Goal: Information Seeking & Learning: Learn about a topic

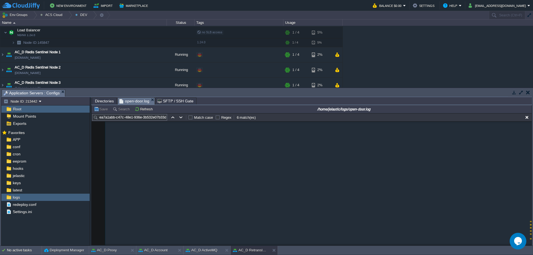
scroll to position [281, 0]
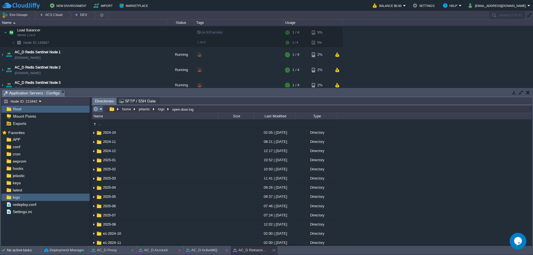
click at [101, 111] on em at bounding box center [97, 109] width 9 height 5
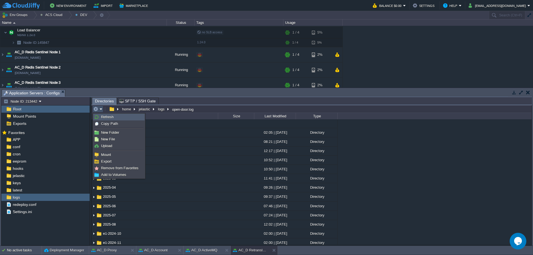
click at [107, 119] on link "Refresh" at bounding box center [118, 117] width 51 height 6
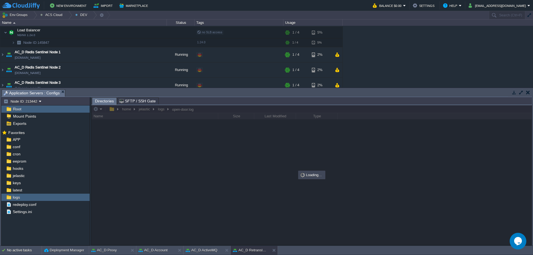
scroll to position [0, 0]
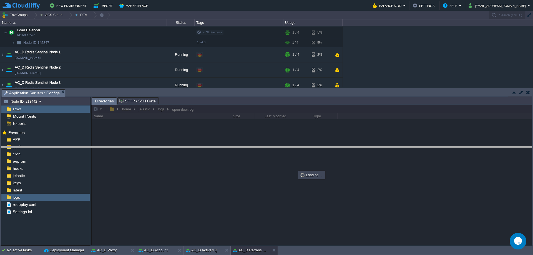
drag, startPoint x: 201, startPoint y: 93, endPoint x: 198, endPoint y: 152, distance: 59.5
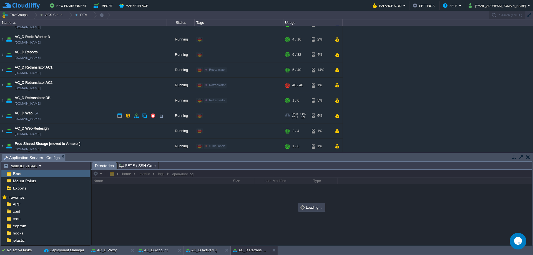
scroll to position [525, 0]
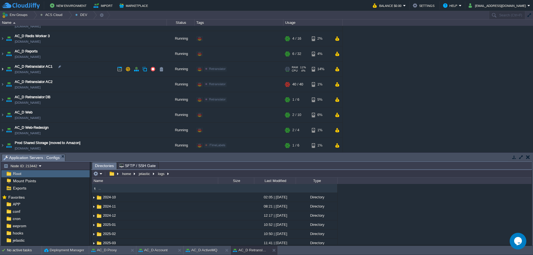
click at [2, 69] on img at bounding box center [2, 69] width 4 height 15
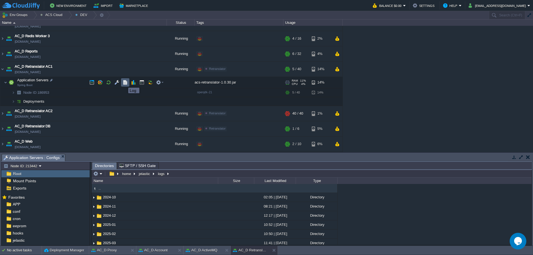
click at [124, 83] on button "button" at bounding box center [125, 82] width 5 height 5
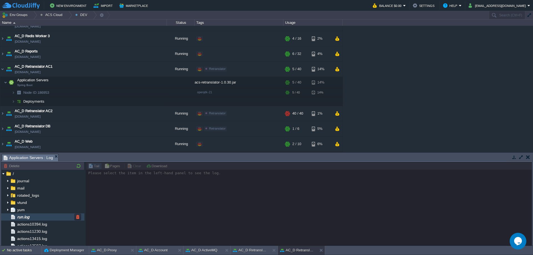
click at [42, 216] on div "run.log" at bounding box center [42, 216] width 83 height 7
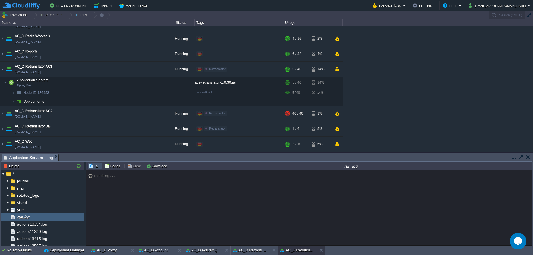
scroll to position [4176, 0]
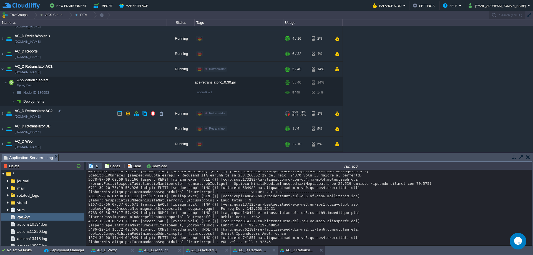
click at [3, 116] on img at bounding box center [2, 113] width 4 height 15
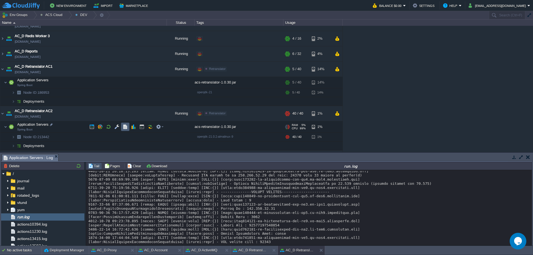
click at [126, 126] on button "button" at bounding box center [125, 126] width 5 height 5
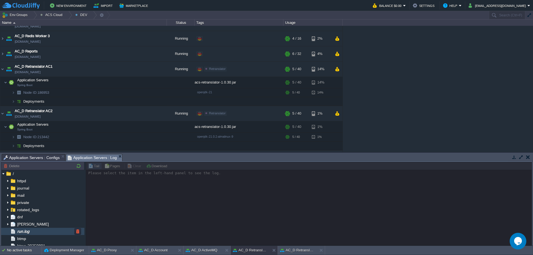
click at [49, 229] on div "run.log" at bounding box center [42, 231] width 83 height 7
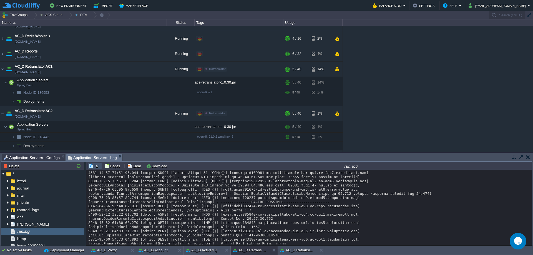
scroll to position [4195, 0]
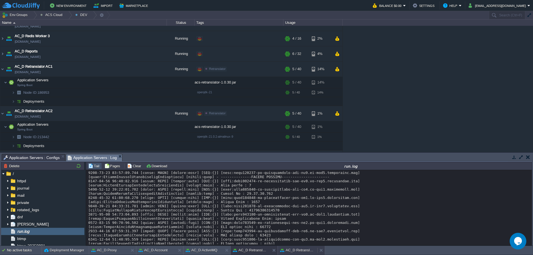
click at [299, 250] on button "AC_D Retranslator AC1" at bounding box center [297, 250] width 35 height 6
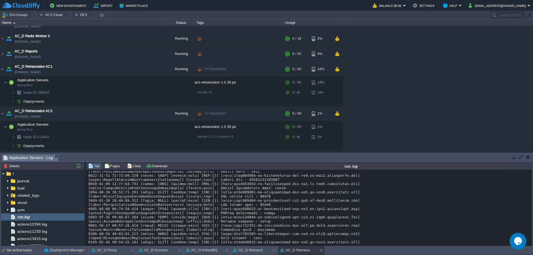
scroll to position [4251, 0]
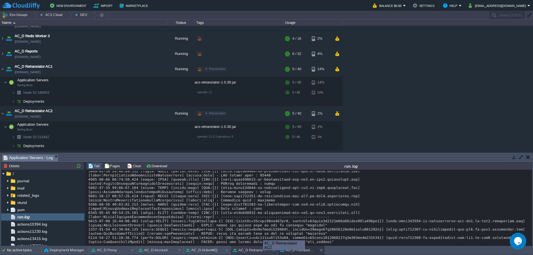
click at [259, 251] on button "AC_D Retranslator AC2" at bounding box center [250, 250] width 35 height 6
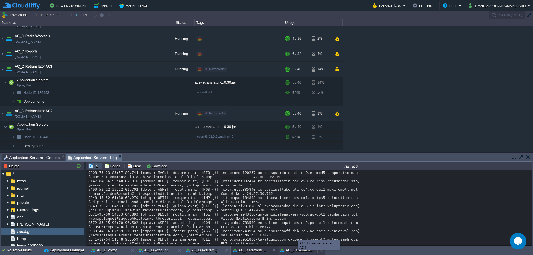
click at [298, 251] on button "AC_D Retranslator AC1" at bounding box center [297, 250] width 35 height 6
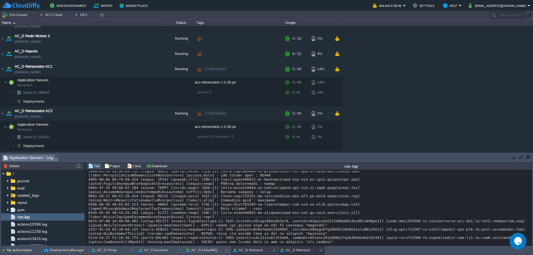
click at [242, 249] on button "AC_D Retranslator AC2" at bounding box center [250, 250] width 35 height 6
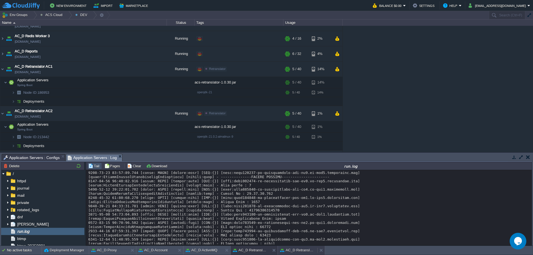
click at [292, 248] on button "AC_D Retranslator AC1" at bounding box center [297, 250] width 35 height 6
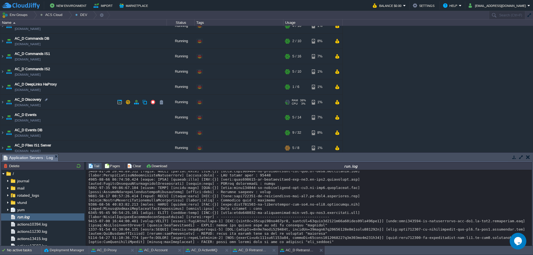
scroll to position [167, 0]
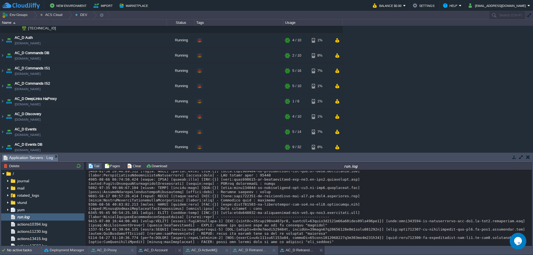
click at [160, 252] on button "AC_D Account" at bounding box center [152, 250] width 29 height 6
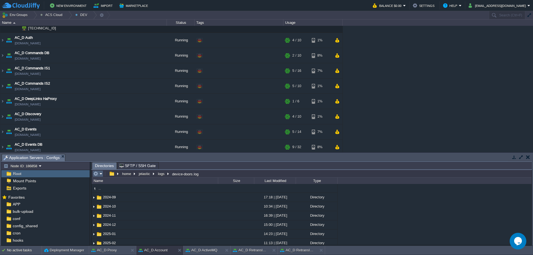
click at [100, 176] on em at bounding box center [97, 173] width 9 height 5
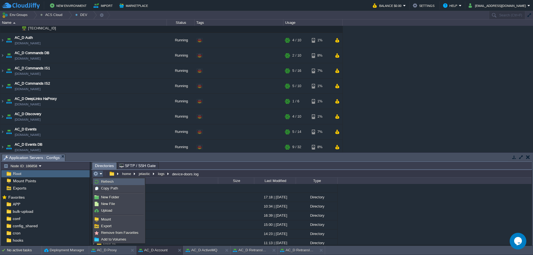
click at [109, 182] on span "Refresh" at bounding box center [107, 181] width 12 height 4
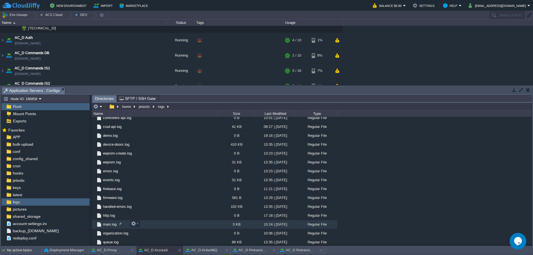
scroll to position [194, 0]
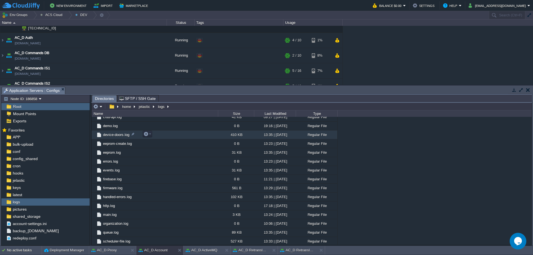
click at [115, 133] on span "device-doors.log" at bounding box center [116, 134] width 28 height 5
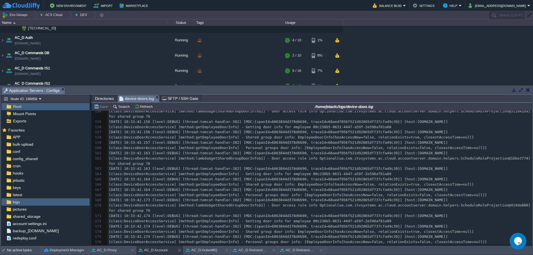
scroll to position [0, 0]
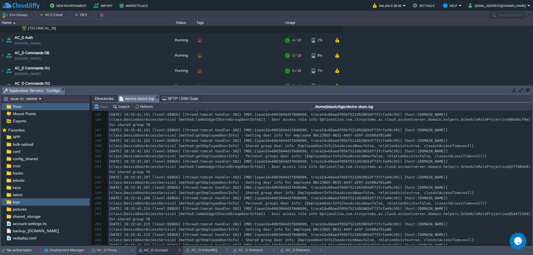
click at [330, 209] on span "[DATE] 10:33:42.214 [level:DEBUG] [thread:tomcat-handler-382] [MDC:{spanId=6063…" at bounding box center [278, 208] width 339 height 4
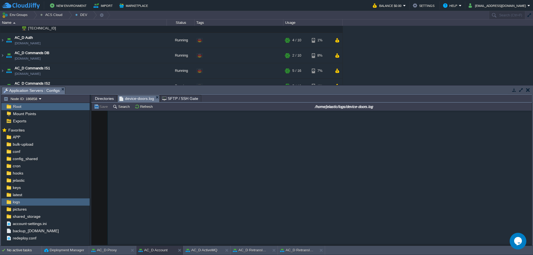
scroll to position [12528, 0]
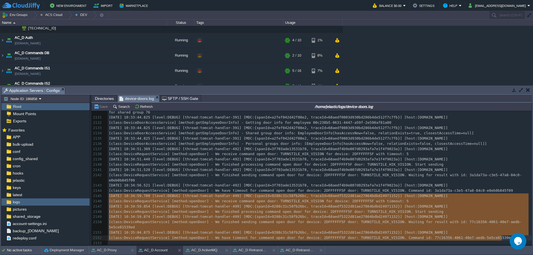
drag, startPoint x: 109, startPoint y: 194, endPoint x: 499, endPoint y: 234, distance: 391.6
type textarea "[DATE] 10:34:59.780 [level:DEBUG] [thread:tomcat-handler-499] [MDC:{spanId=9288…"
click at [250, 251] on button "AC_D Retranslator AC2" at bounding box center [250, 250] width 35 height 6
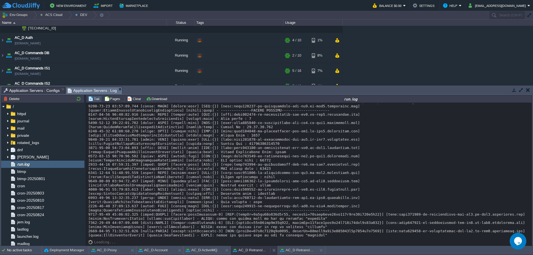
scroll to position [4128, 0]
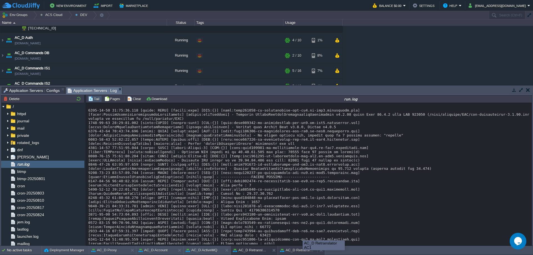
click at [302, 250] on button "AC_D Retranslator AC1" at bounding box center [297, 250] width 35 height 6
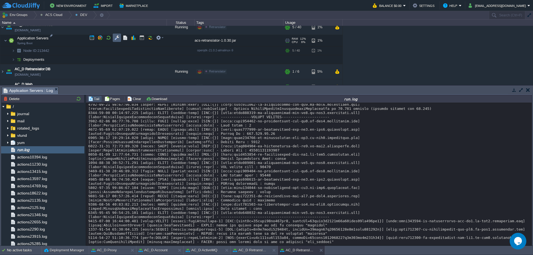
click at [119, 38] on button "button" at bounding box center [116, 37] width 5 height 5
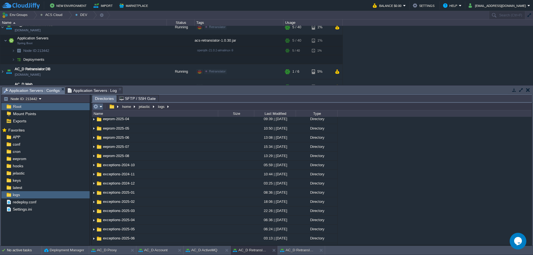
click at [100, 107] on em at bounding box center [97, 106] width 9 height 5
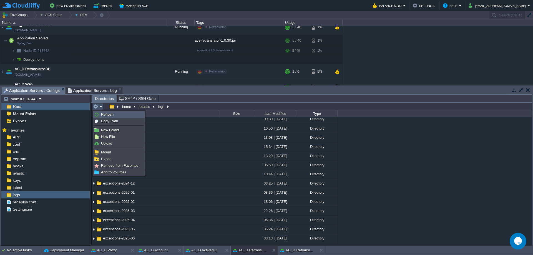
click at [101, 112] on link "Refresh" at bounding box center [118, 115] width 51 height 6
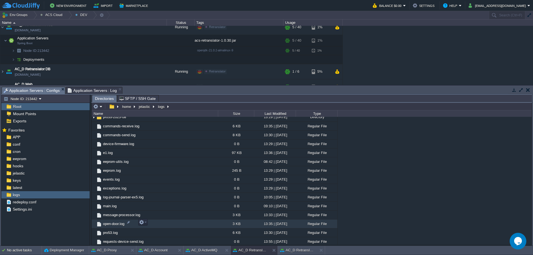
click at [117, 222] on span "open-door.log" at bounding box center [113, 223] width 23 height 5
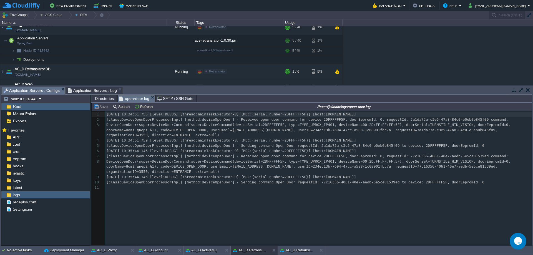
click at [289, 169] on div "11 1 [DATE] 10:34:51.755 [level:DEBUG] [thread:mainTaskExecutor-8] [MDC:{serial…" at bounding box center [319, 151] width 428 height 79
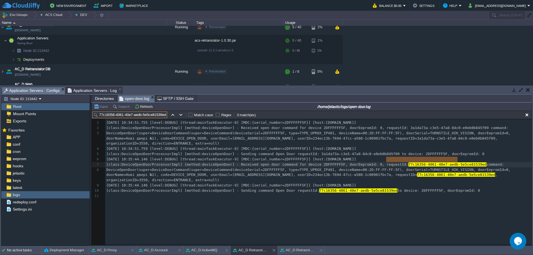
type input "77c16356-4061-40e7-aedb-5e5ce81539ed"
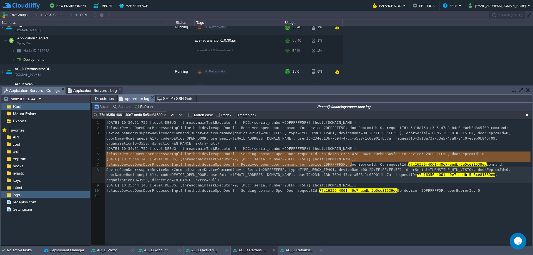
type textarea "-"
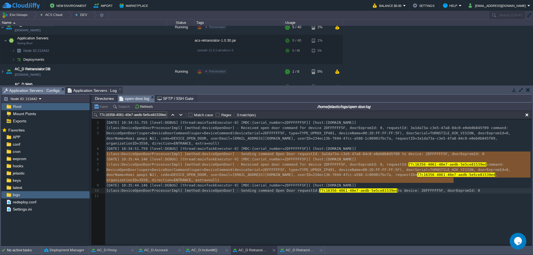
drag, startPoint x: 107, startPoint y: 155, endPoint x: 448, endPoint y: 180, distance: 342.2
click at [144, 109] on button "Refresh" at bounding box center [145, 106] width 20 height 5
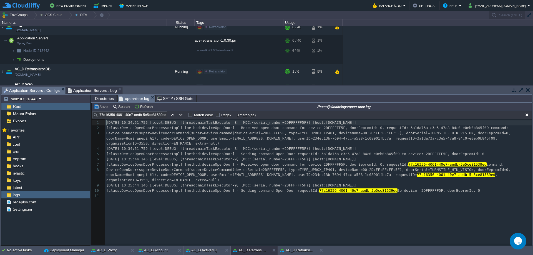
click at [269, 152] on span "[class:DeviceOpenDoorProcessorImpl] [method:deviceOpenDoor] - Sending command O…" at bounding box center [295, 154] width 378 height 4
click at [241, 152] on span "[class:DeviceOpenDoorProcessorImpl] [method:deviceOpenDoor] - Sending command O…" at bounding box center [295, 154] width 378 height 4
type textarea "Sending"
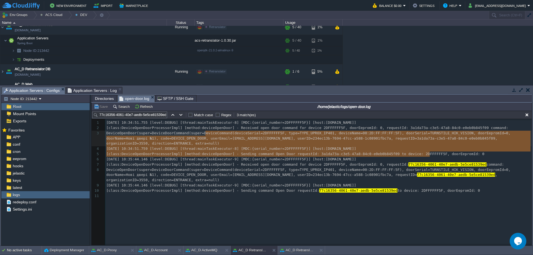
type textarea "-"
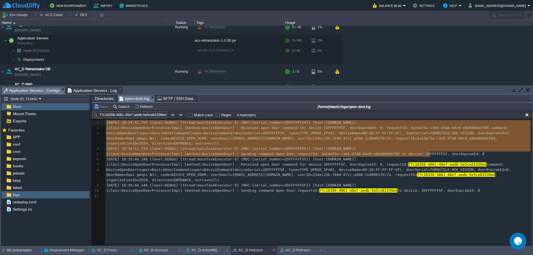
drag, startPoint x: 436, startPoint y: 155, endPoint x: 107, endPoint y: 123, distance: 331.2
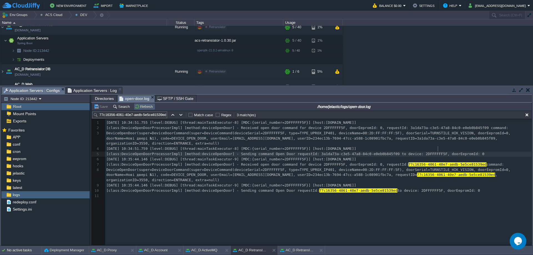
click at [138, 107] on button "Refresh" at bounding box center [145, 106] width 20 height 5
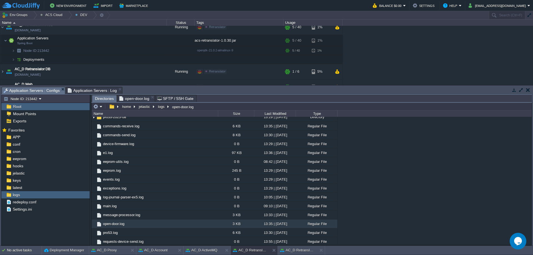
click at [107, 100] on span "Directories" at bounding box center [104, 98] width 19 height 7
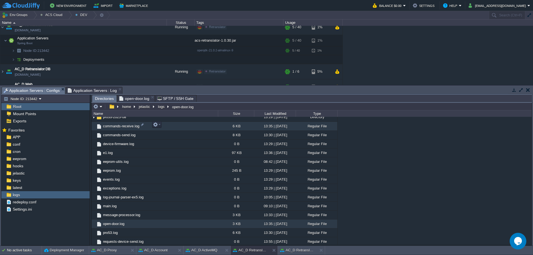
click at [121, 128] on td "commands-receive.log" at bounding box center [155, 126] width 126 height 9
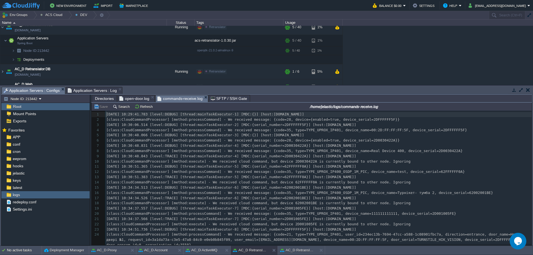
scroll to position [2, 0]
click at [142, 98] on span "open-door.log" at bounding box center [134, 98] width 30 height 7
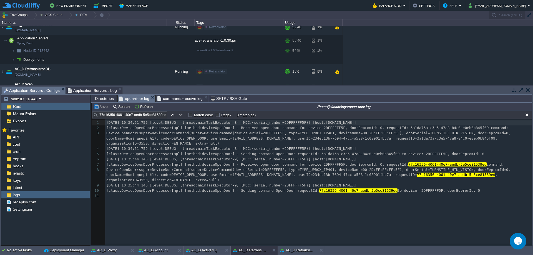
click at [152, 113] on input "77c16356-4061-40e7-aedb-5e5ce81539ed" at bounding box center [129, 115] width 75 height 7
click at [184, 99] on span "commands-receive.log" at bounding box center [179, 98] width 45 height 7
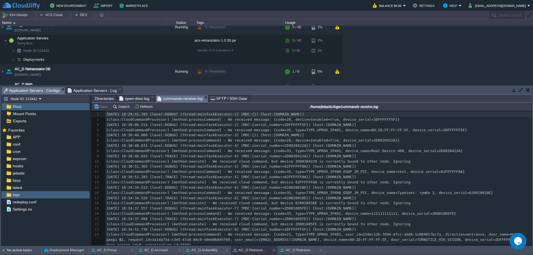
click at [224, 157] on div "31 1 [DATE] 10:29:41.783 [level:DEBUG] [thread:mainTaskExecutor-1] [MDC:{}] [ho…" at bounding box center [318, 208] width 426 height 193
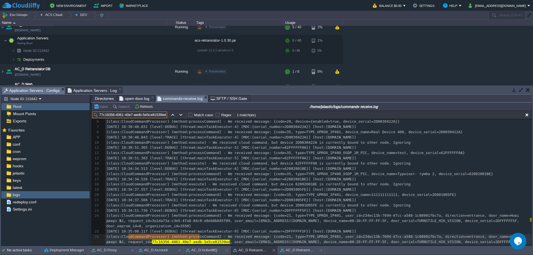
scroll to position [49, 0]
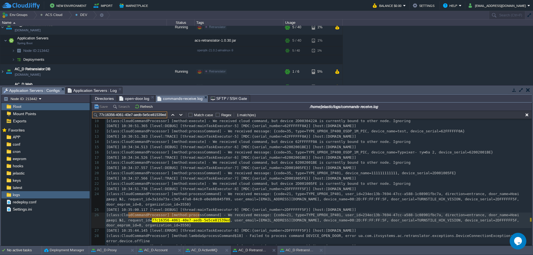
type input "77c16356-4061-40e7-aedb-5e5ce81539ed"
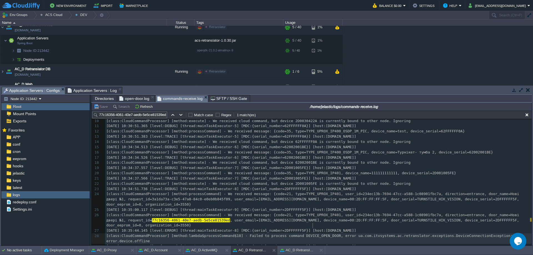
click at [312, 234] on span "[class:CloudCommandProcessor] [method:lambda$processCommand$18] - Failed to pro…" at bounding box center [310, 238] width 408 height 9
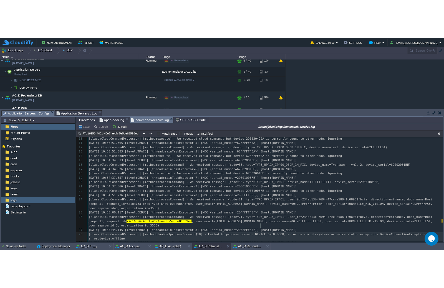
scroll to position [0, 0]
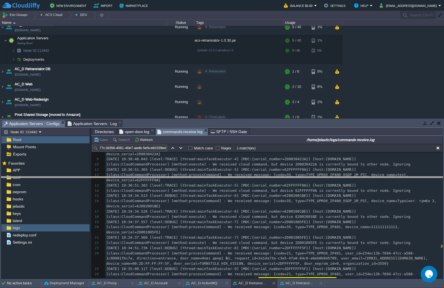
drag, startPoint x: 236, startPoint y: 123, endPoint x: 240, endPoint y: 195, distance: 71.7
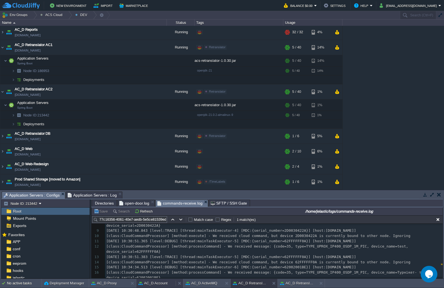
click at [159, 255] on button "AC_D Account" at bounding box center [152, 284] width 29 height 6
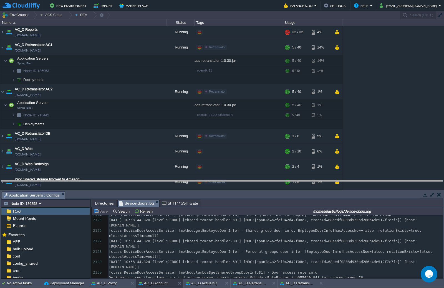
drag, startPoint x: 184, startPoint y: 197, endPoint x: 184, endPoint y: 106, distance: 91.0
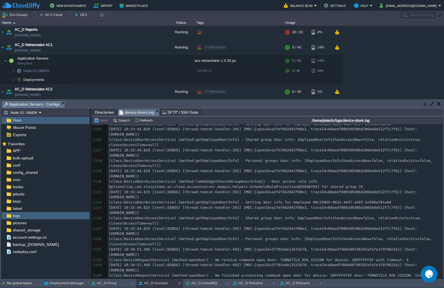
click at [101, 115] on span "Directories" at bounding box center [104, 112] width 19 height 7
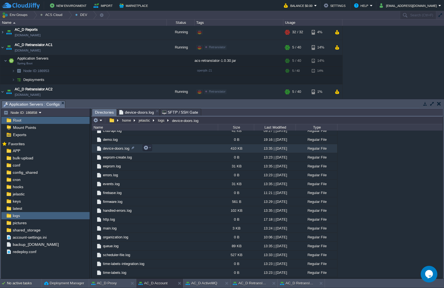
click at [116, 149] on span "device-doors.log" at bounding box center [116, 148] width 28 height 5
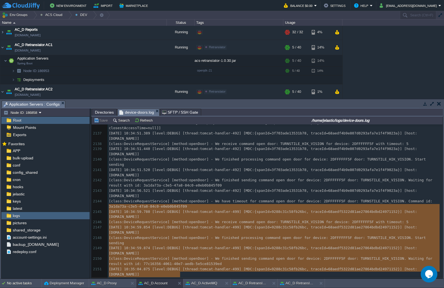
scroll to position [12649, 0]
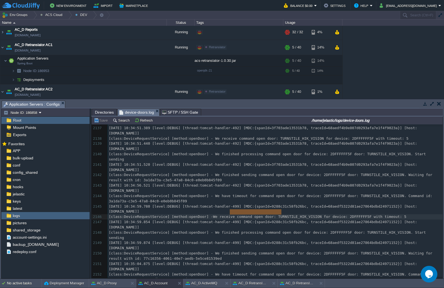
type textarea "We receive command open door"
drag, startPoint x: 229, startPoint y: 211, endPoint x: 282, endPoint y: 213, distance: 53.3
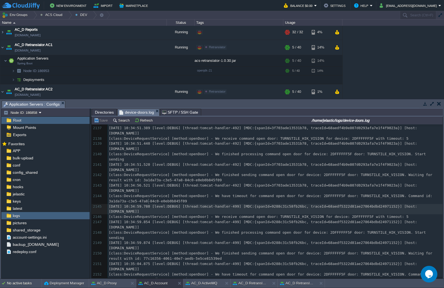
click at [149, 202] on div "2114 [class:DeviceDoorAccessService] [method:lambda$getSharedGroupDoorInfo$1] -…" at bounding box center [275, 94] width 335 height 387
click at [149, 218] on div "2114 [class:DeviceDoorAccessService] [method:lambda$getSharedGroupDoorInfo$1] -…" at bounding box center [275, 94] width 335 height 387
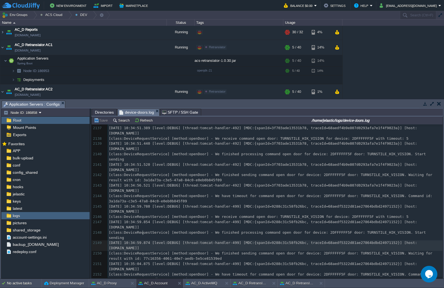
click at [141, 241] on span "[DATE] 10:34:59.874 [level:DEBUG] [thread:tomcat-handler-499] [MDC:{spanId=9288…" at bounding box center [263, 245] width 308 height 9
click at [148, 233] on div "2114 [class:DeviceDoorAccessService] [method:lambda$getSharedGroupDoorInfo$1] -…" at bounding box center [275, 94] width 335 height 387
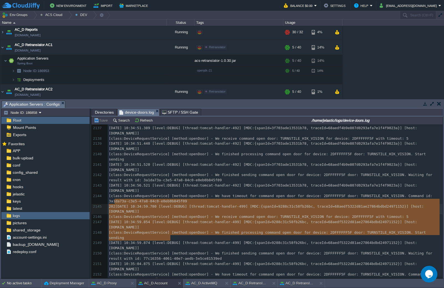
type textarea "1da73a-c3e5-47a8-84c0-e0eb0b845f09 [DATE] 10:34:59.780 [level:DEBUG] [thread:to…"
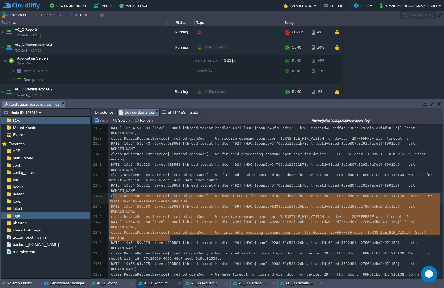
drag, startPoint x: 176, startPoint y: 239, endPoint x: 112, endPoint y: 196, distance: 76.9
click at [132, 242] on div "2114 [class:DeviceDoorAccessService] [method:lambda$getSharedGroupDoorInfo$1] -…" at bounding box center [275, 94] width 335 height 387
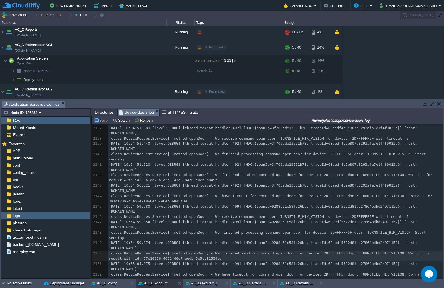
click at [145, 215] on div "2114 [class:DeviceDoorAccessService] [method:lambda$getSharedGroupDoorInfo$1] -…" at bounding box center [275, 94] width 335 height 387
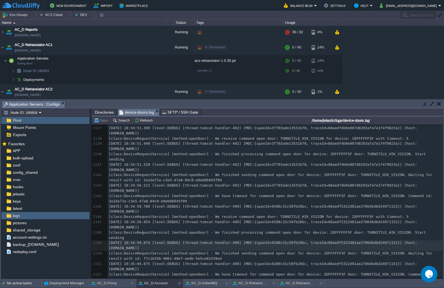
type textarea "5"
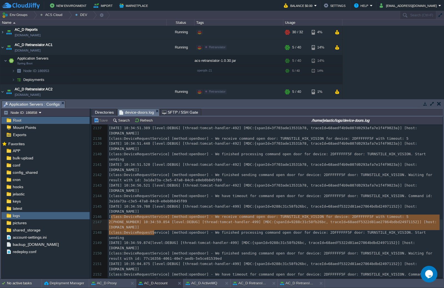
type textarea "[DATE] 10:34:59.854 [level:DEBUG] [thread:tomcat-handler-499] [MDC:{spanId=9288…"
drag, startPoint x: 154, startPoint y: 233, endPoint x: 110, endPoint y: 217, distance: 46.9
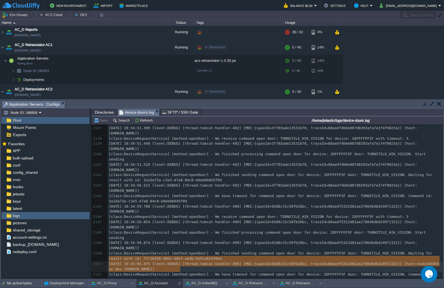
type textarea "[DATE] 10:35:04.875 [level:DEBUG] [thread:tomcat-handler-499] [MDC:{spanId=9288…"
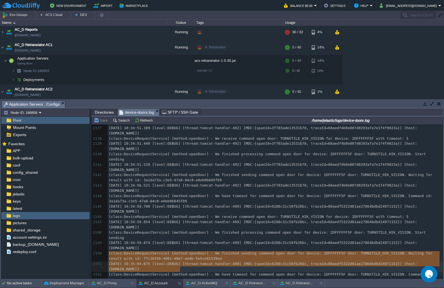
drag, startPoint x: 188, startPoint y: 271, endPoint x: 103, endPoint y: 255, distance: 86.7
click at [254, 255] on button "AC_D Retranslator AC2" at bounding box center [250, 284] width 35 height 6
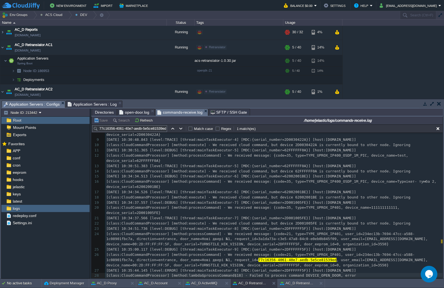
click at [108, 113] on span "Directories" at bounding box center [104, 112] width 19 height 7
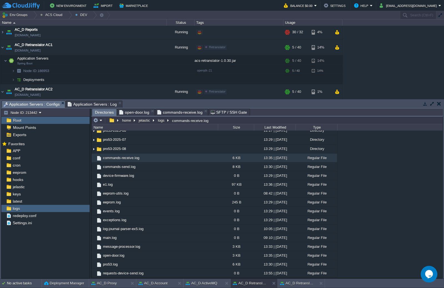
scroll to position [452, 0]
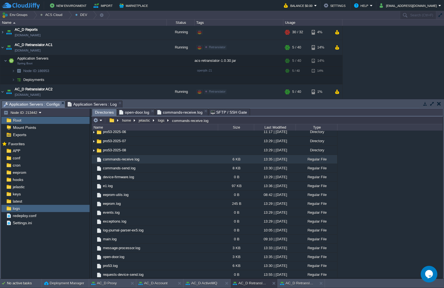
click at [139, 112] on span "open-door.log" at bounding box center [134, 112] width 30 height 7
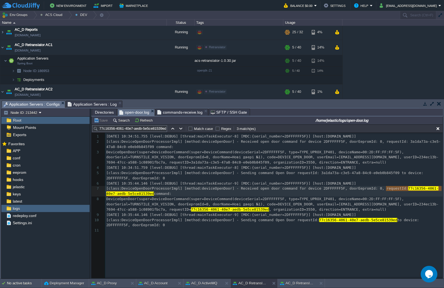
click at [225, 253] on div "1 [DATE] 10:34:51.755 [level:DEBUG] [thread:mainTaskExecutor-8] [MDC:{serial_nu…" at bounding box center [271, 210] width 359 height 154
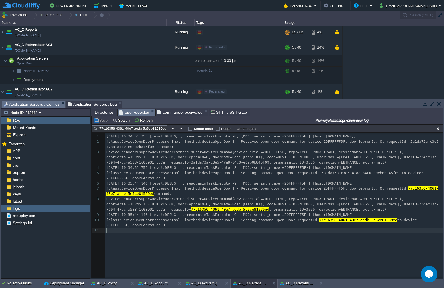
click at [164, 114] on span "commands-receive.log" at bounding box center [179, 112] width 45 height 7
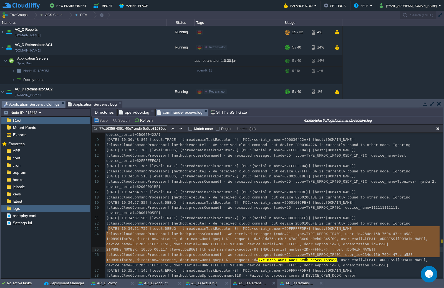
type textarea "[DATE] 10:35:00.117 [level:DEBUG] [thread:mainTaskExecutor-9] [MDC:{serial_numb…"
drag, startPoint x: 295, startPoint y: 258, endPoint x: 107, endPoint y: 231, distance: 189.8
